Goal: Task Accomplishment & Management: Manage account settings

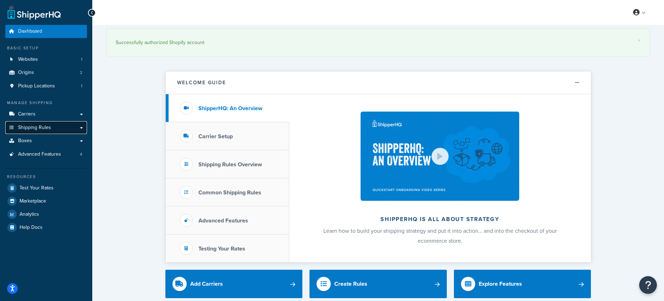
click at [31, 130] on span "Shipping Rules" at bounding box center [34, 128] width 33 height 6
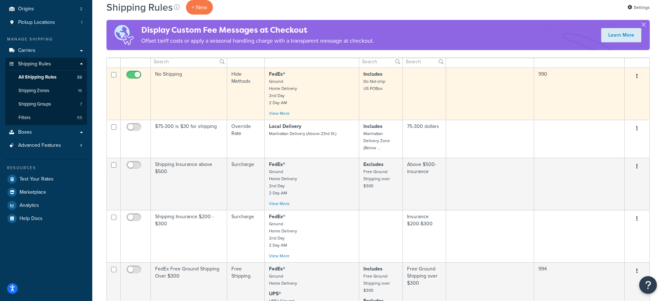
scroll to position [64, 0]
click at [169, 75] on td "No Shipping" at bounding box center [189, 93] width 76 height 52
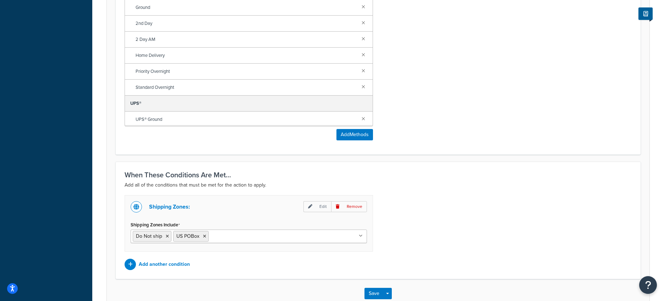
scroll to position [406, 0]
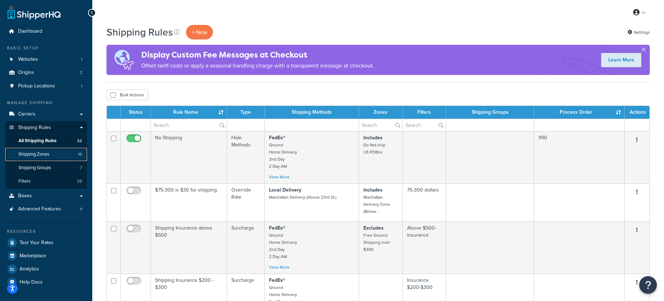
click at [31, 154] on span "Shipping Zones" at bounding box center [33, 154] width 31 height 6
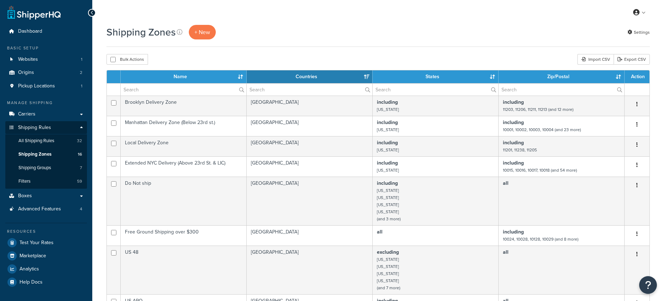
select select "15"
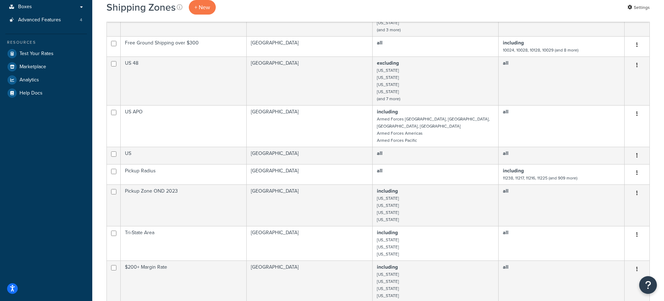
scroll to position [387, 0]
